Goal: Task Accomplishment & Management: Use online tool/utility

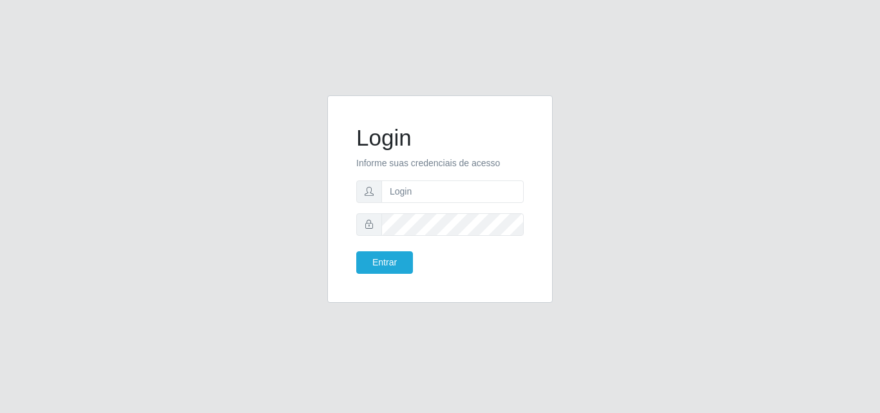
click at [449, 203] on form "Login Informe suas credenciais de acesso Entrar" at bounding box center [439, 198] width 167 height 149
click at [472, 198] on input "text" at bounding box center [452, 191] width 142 height 23
type input "biatriz@comprebem"
click at [356, 251] on button "Entrar" at bounding box center [384, 262] width 57 height 23
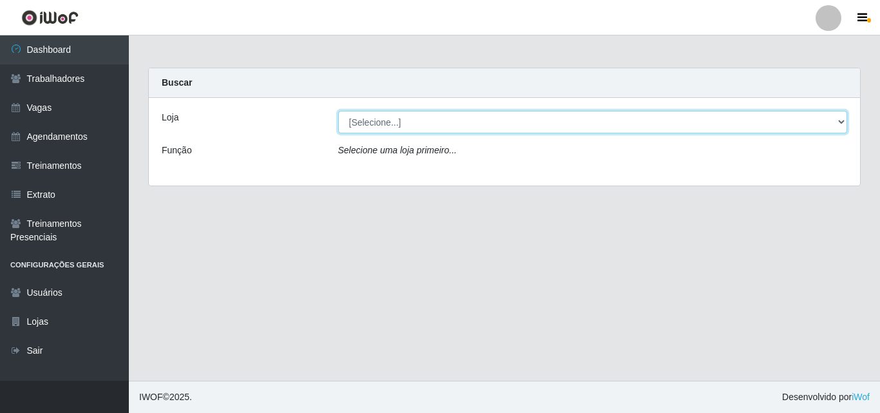
click at [505, 127] on select "[Selecione...] Supermercado Compre Bem - Itabaiana" at bounding box center [592, 122] width 509 height 23
select select "264"
click at [338, 111] on select "[Selecione...] Supermercado Compre Bem - Itabaiana" at bounding box center [592, 122] width 509 height 23
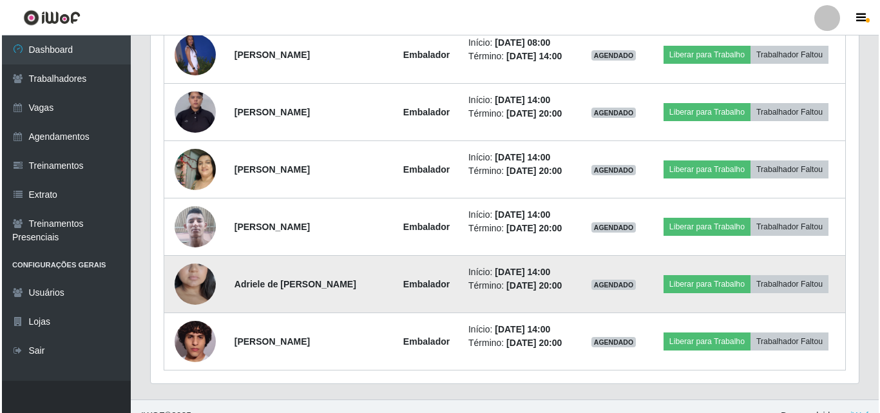
scroll to position [786, 0]
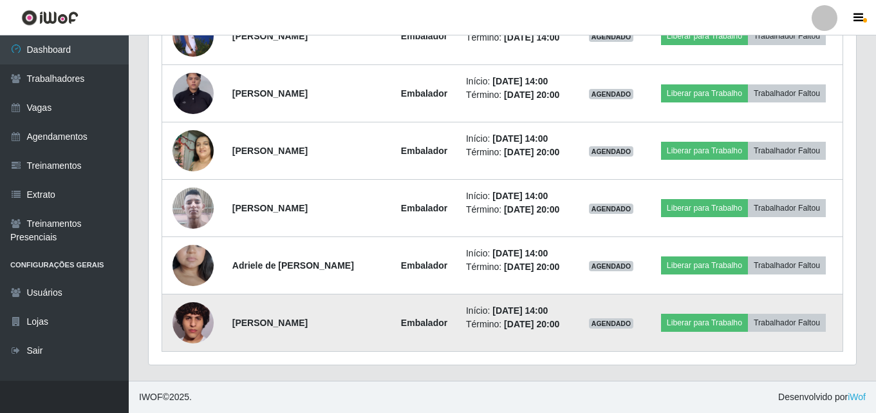
click at [191, 326] on img at bounding box center [193, 322] width 41 height 73
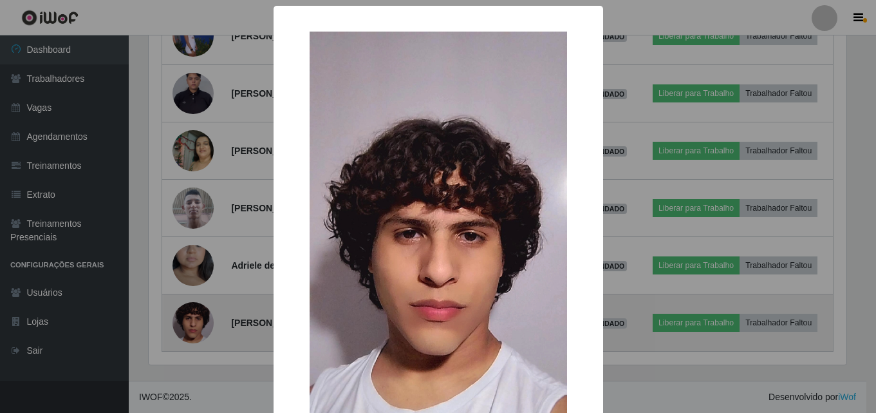
scroll to position [267, 701]
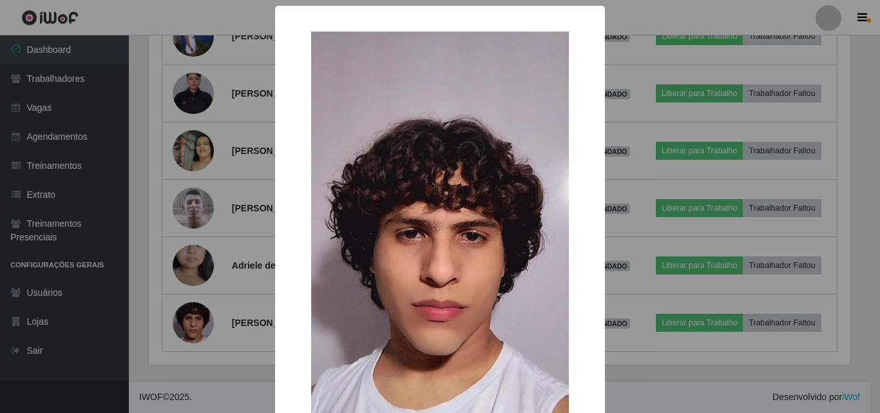
click at [240, 303] on div "× OK Cancel" at bounding box center [440, 206] width 880 height 413
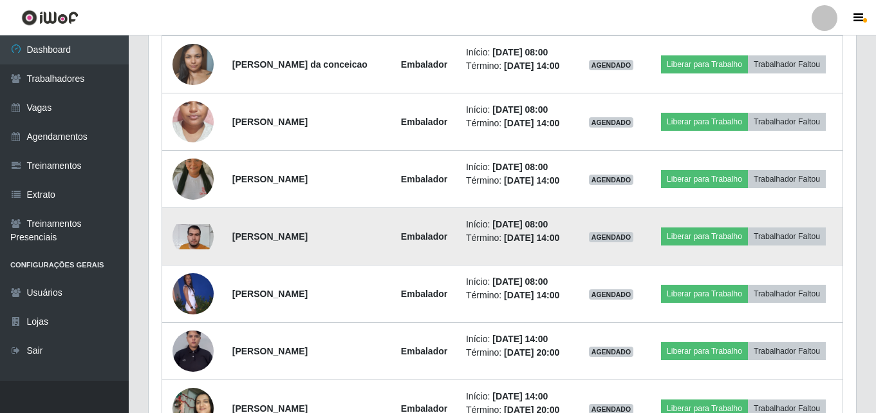
scroll to position [400, 0]
